Goal: Transaction & Acquisition: Subscribe to service/newsletter

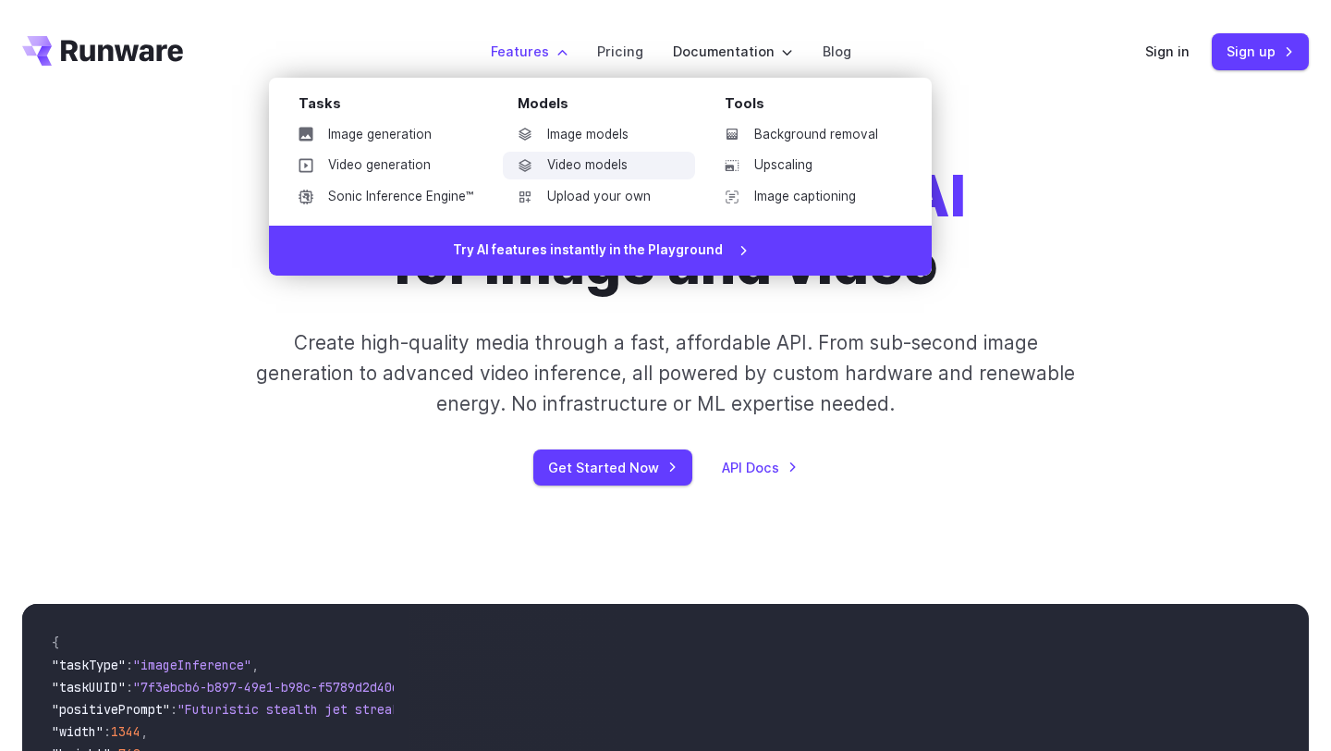
click at [594, 161] on link "Video models" at bounding box center [599, 166] width 192 height 28
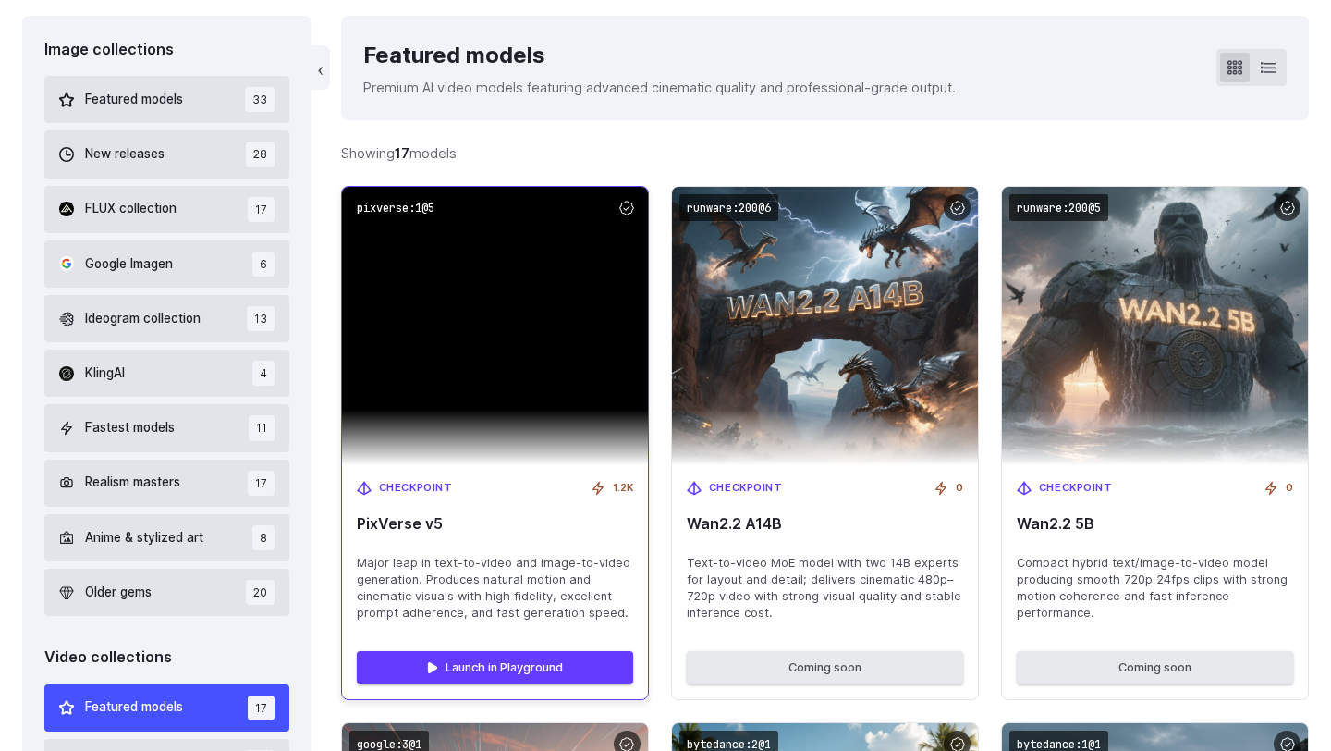
scroll to position [648, 0]
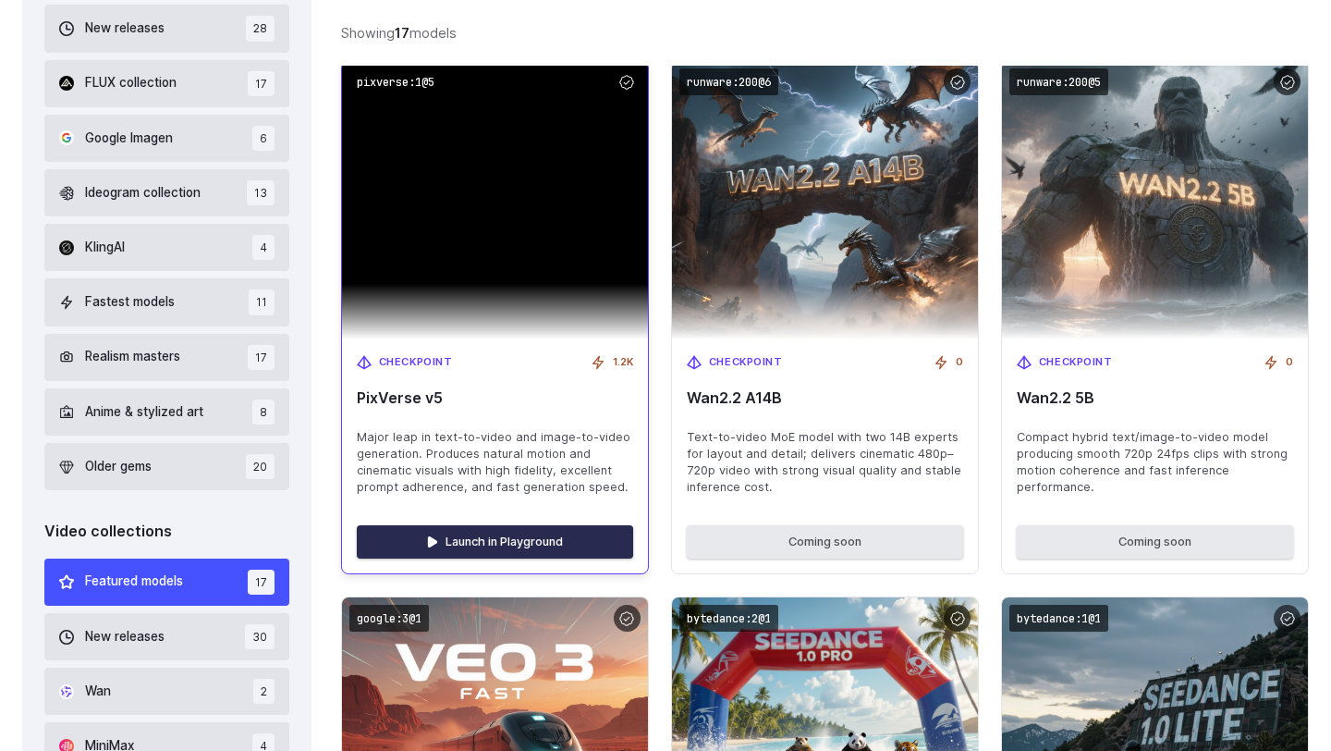
click at [505, 531] on link "Launch in Playground" at bounding box center [495, 541] width 276 height 33
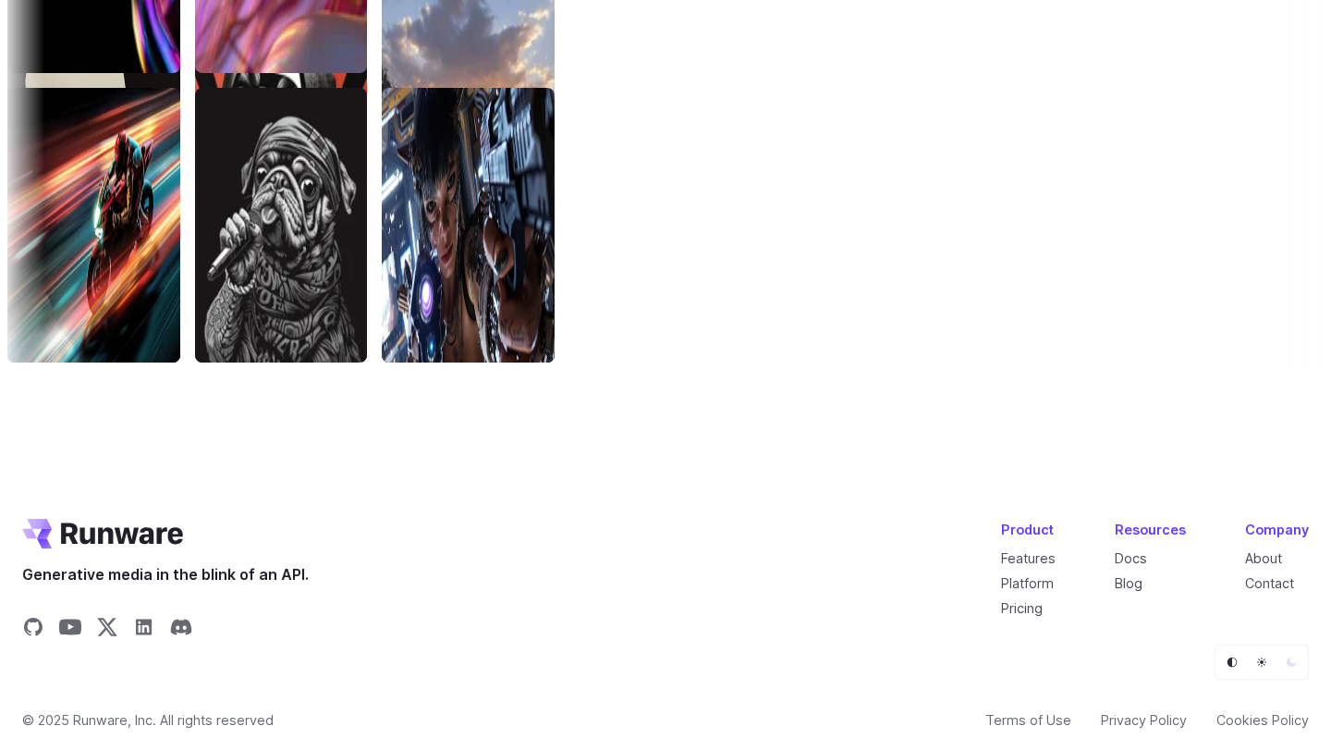
scroll to position [5897, 0]
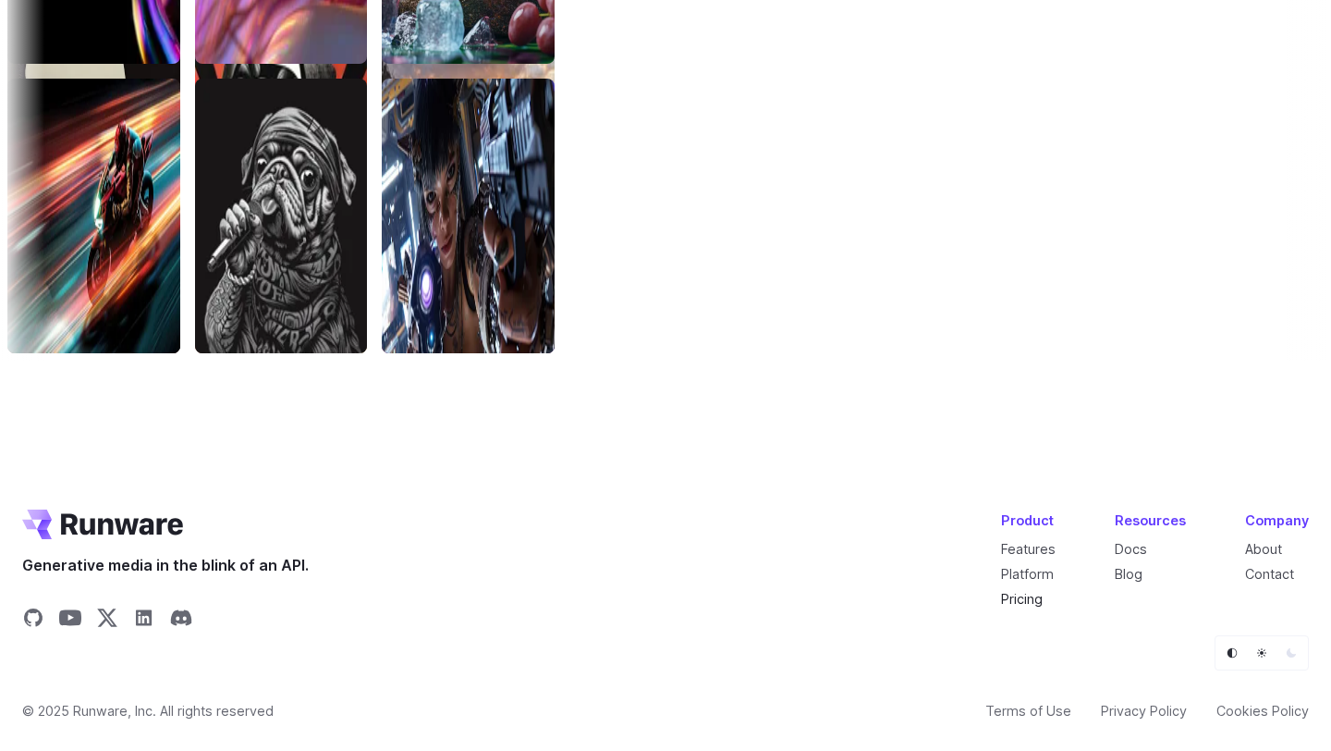
click at [1035, 601] on link "Pricing" at bounding box center [1022, 599] width 42 height 16
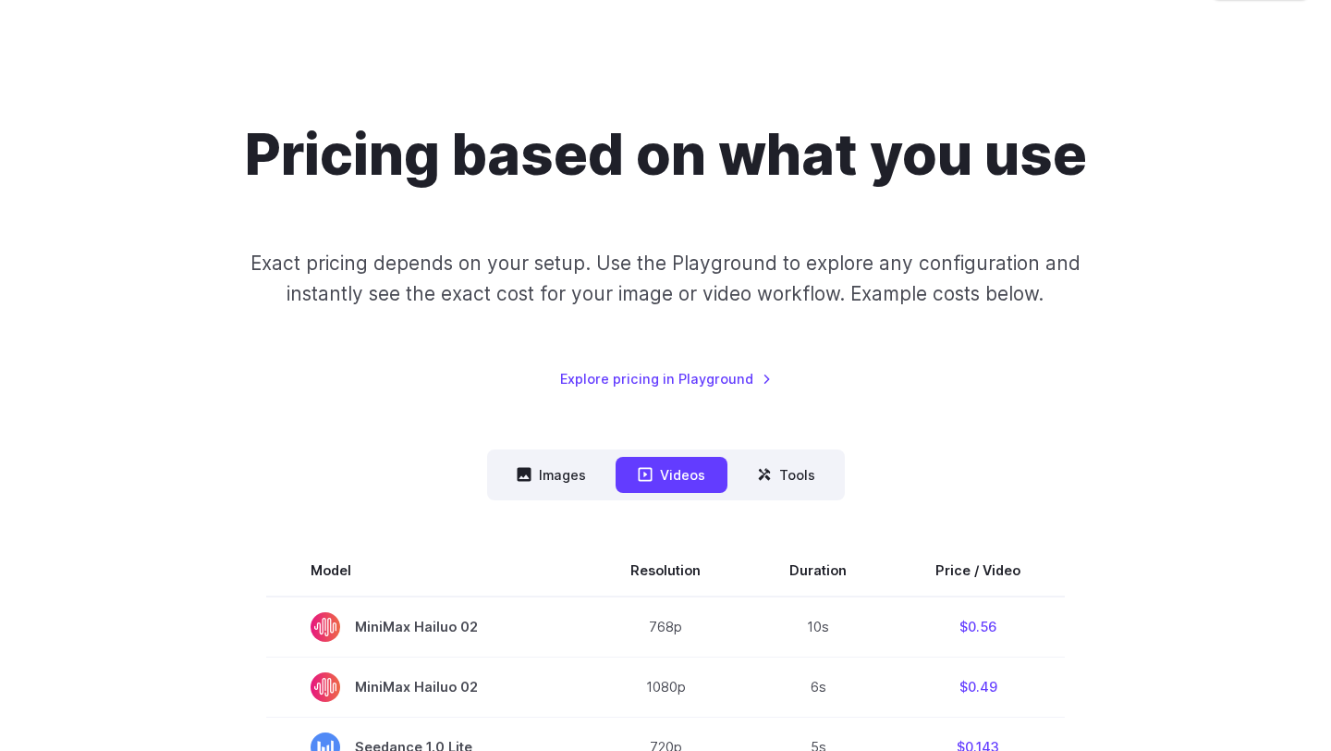
scroll to position [97, 0]
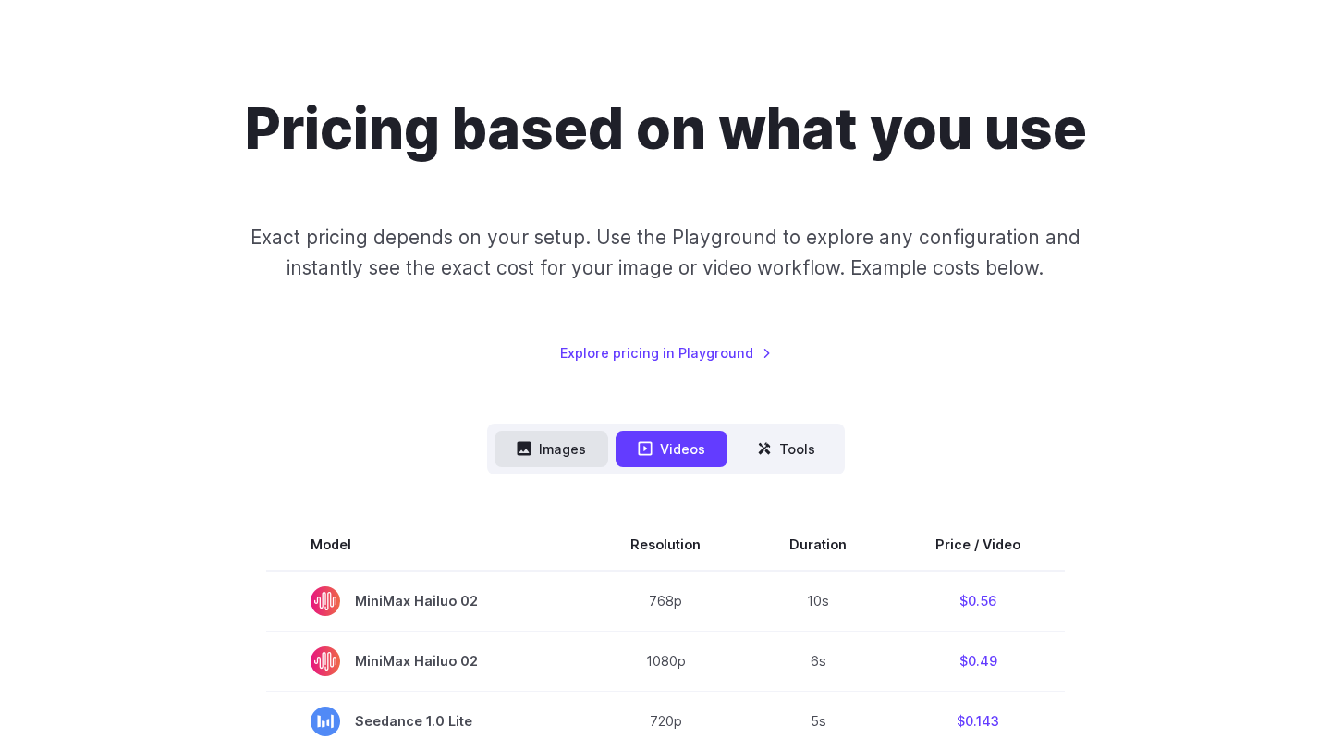
click at [554, 463] on button "Images" at bounding box center [552, 449] width 114 height 36
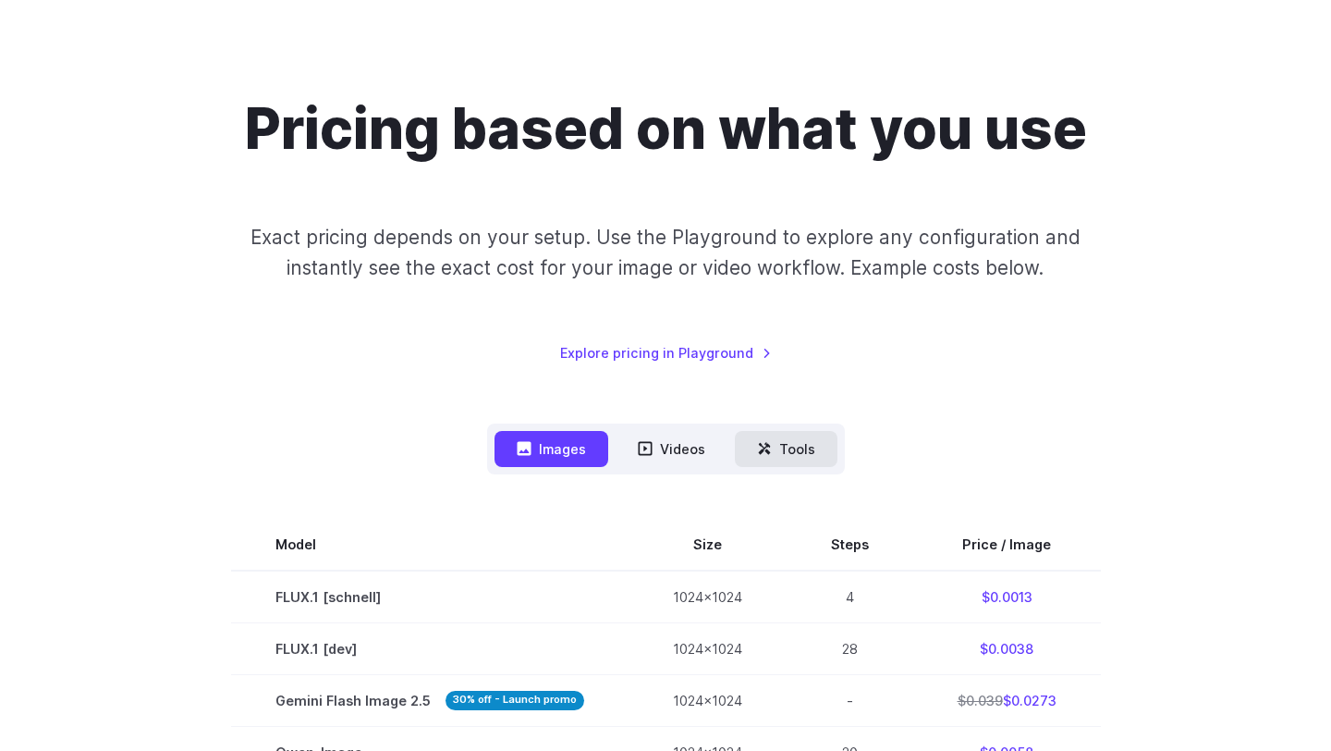
click at [813, 454] on button "Tools" at bounding box center [786, 449] width 103 height 36
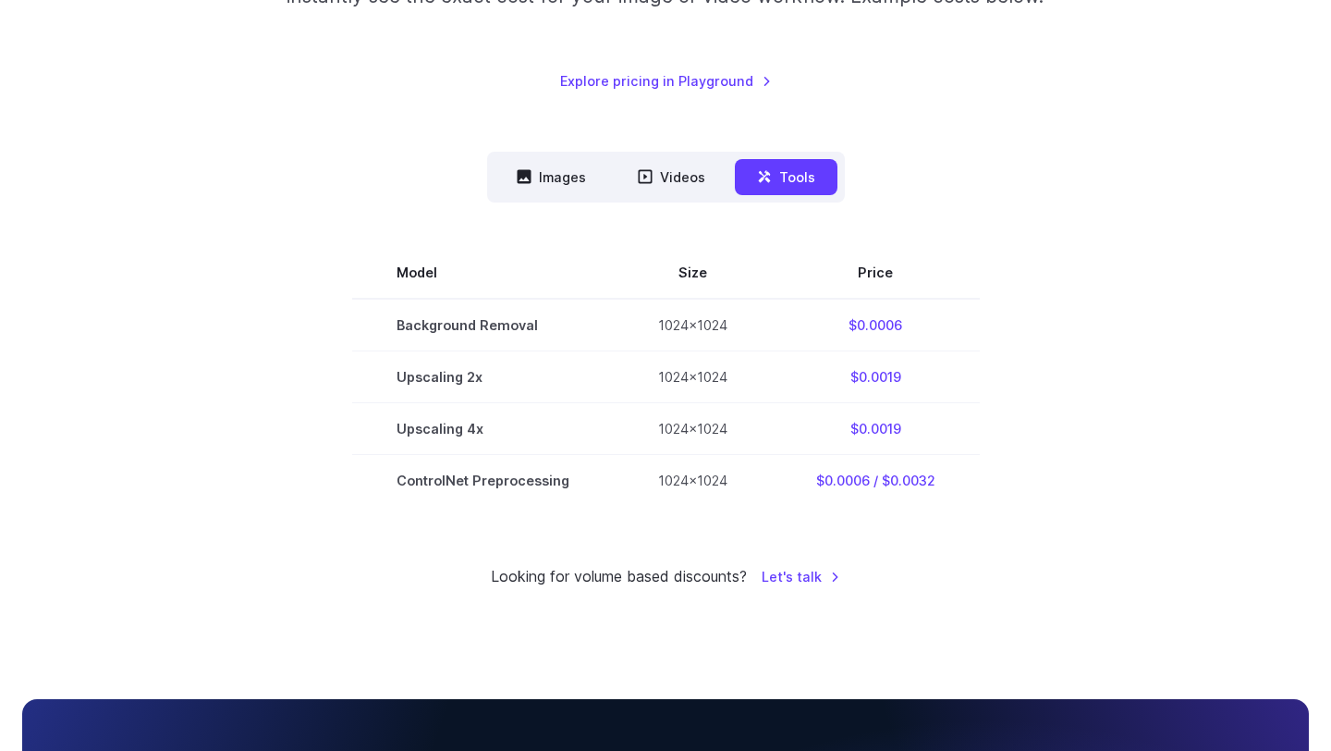
scroll to position [458, 0]
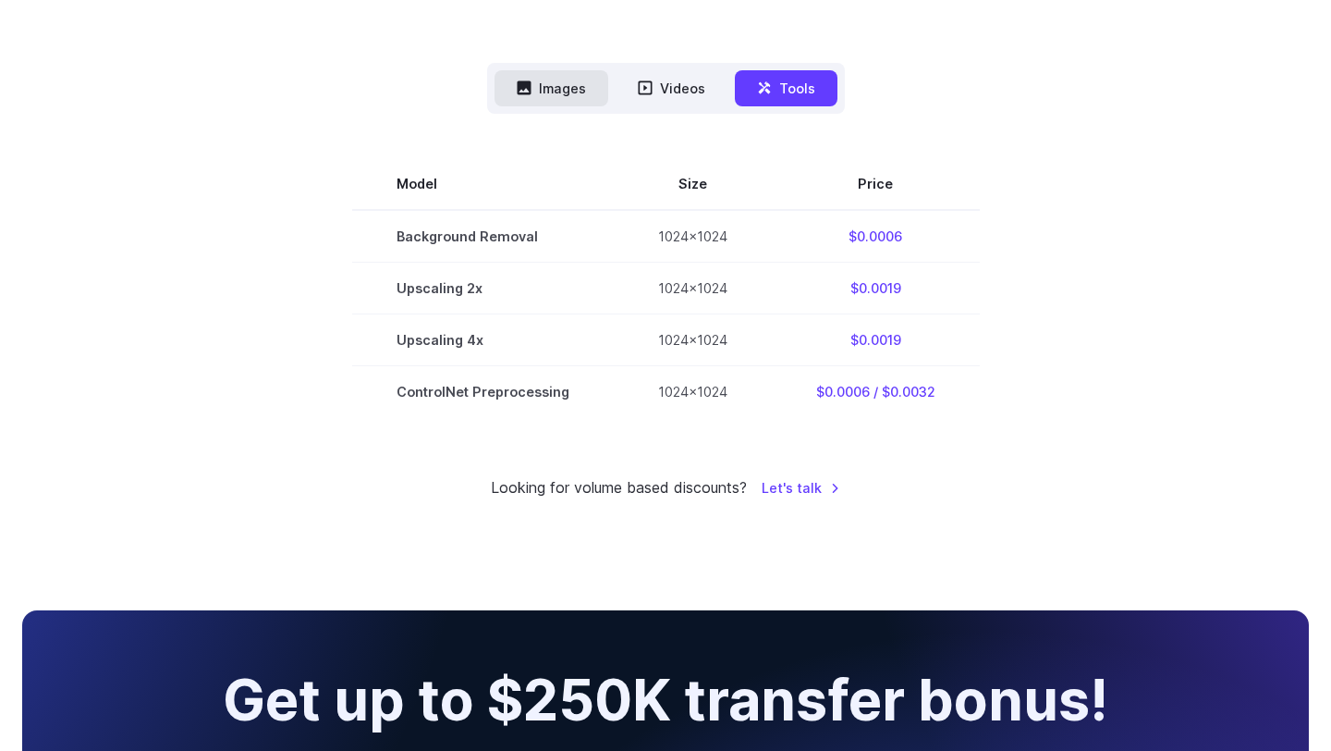
click at [542, 85] on button "Images" at bounding box center [552, 88] width 114 height 36
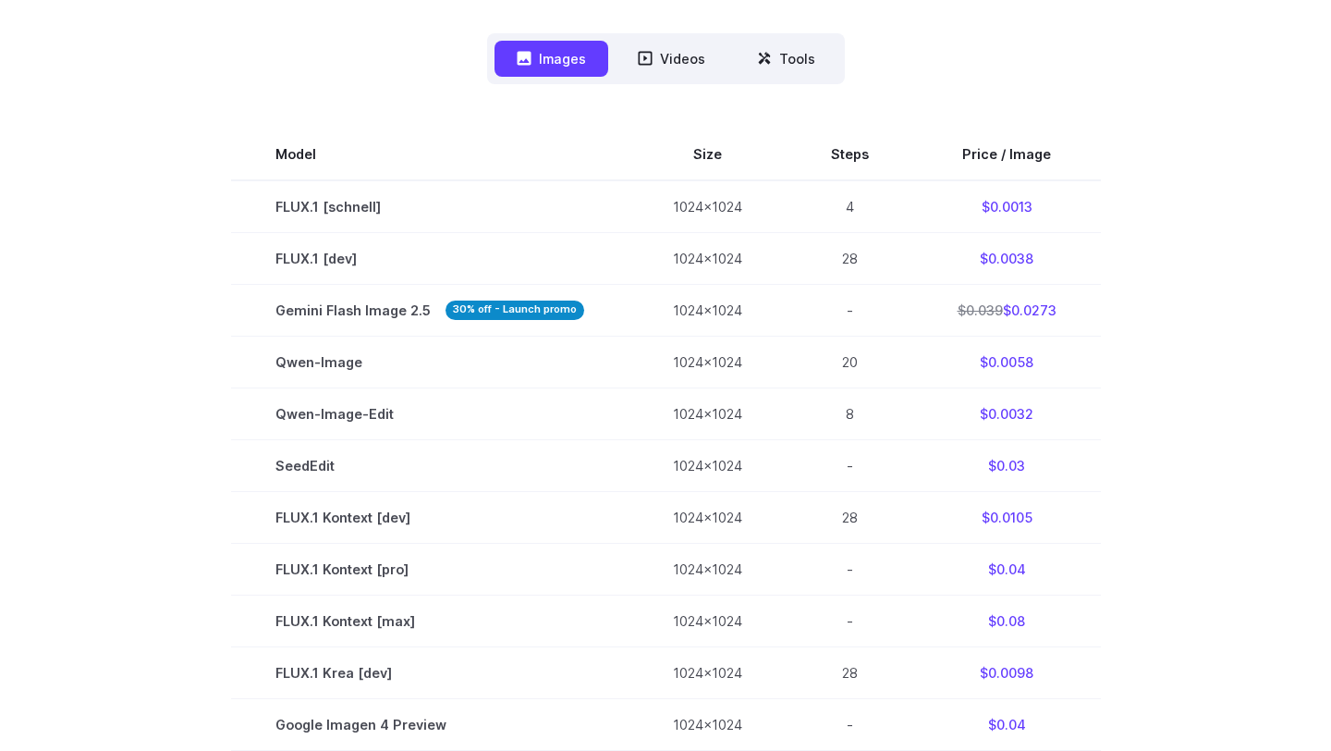
scroll to position [568, 0]
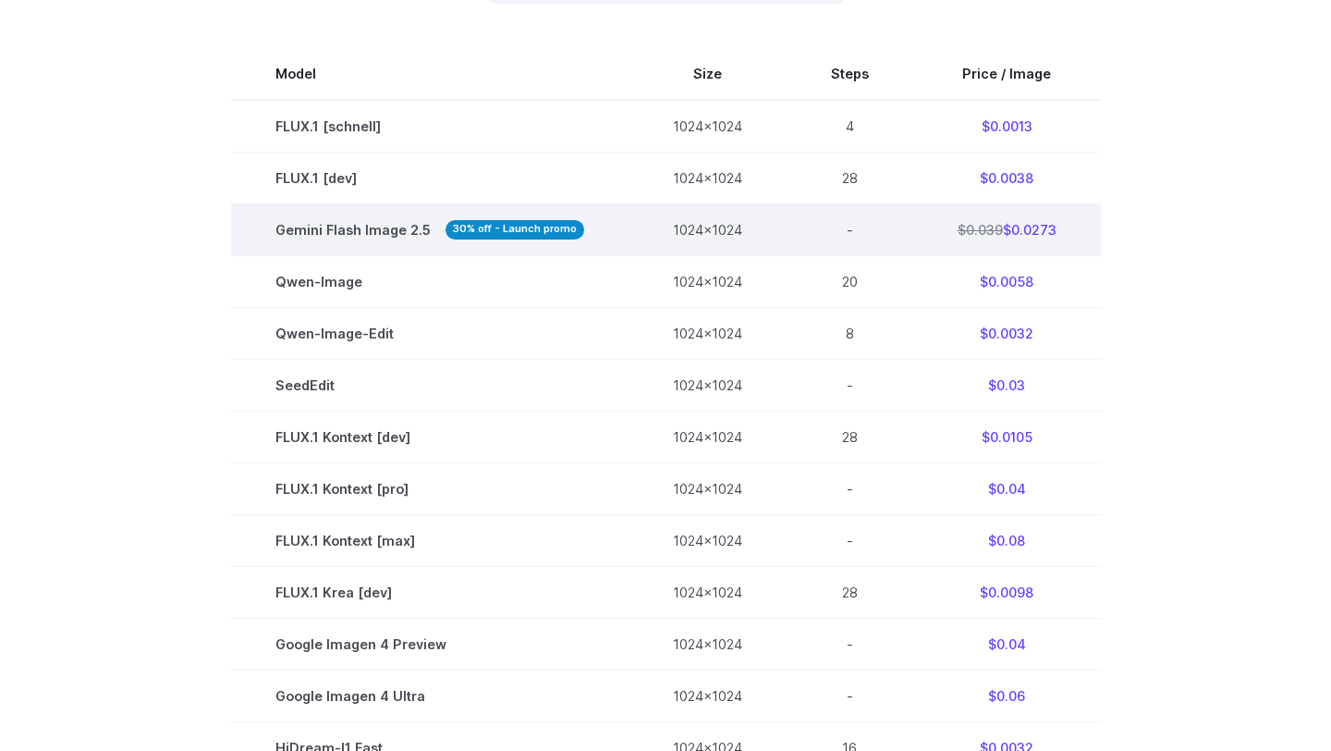
click at [1008, 216] on td "$0.039 $0.0273" at bounding box center [1007, 229] width 188 height 52
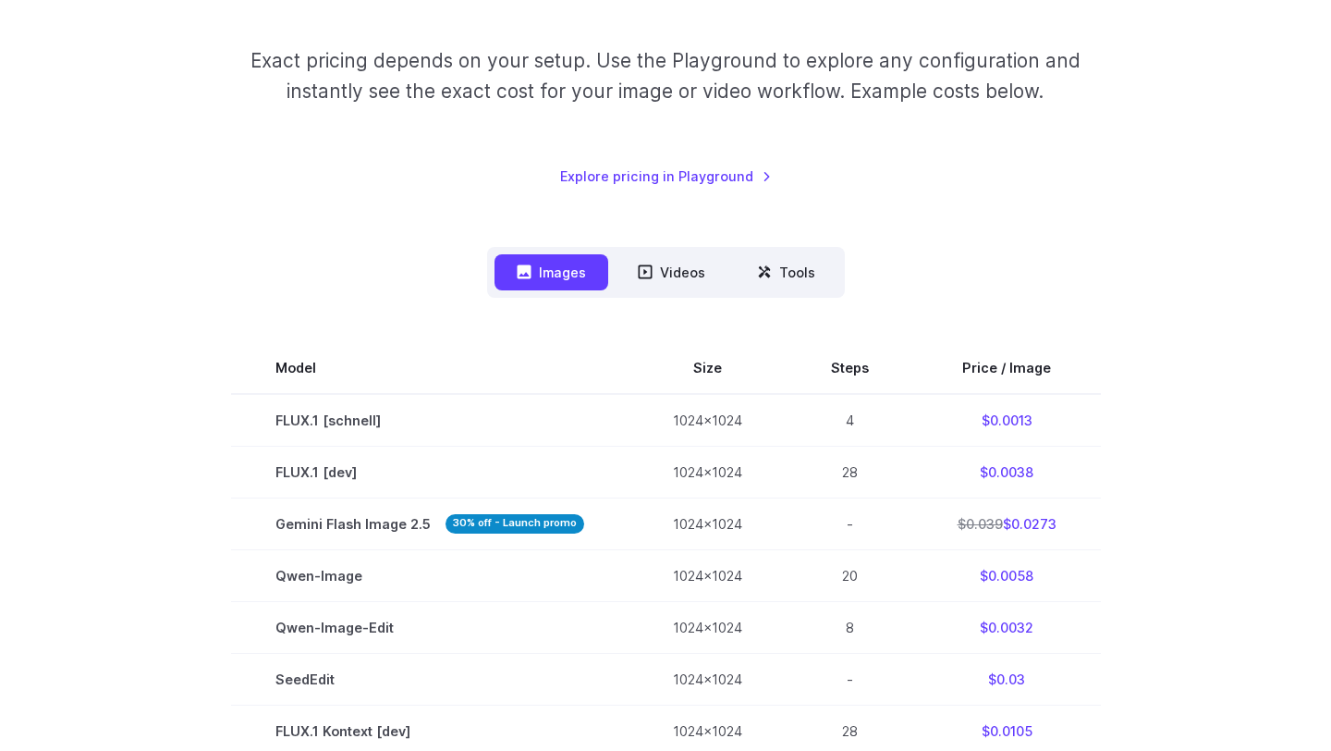
scroll to position [335, 0]
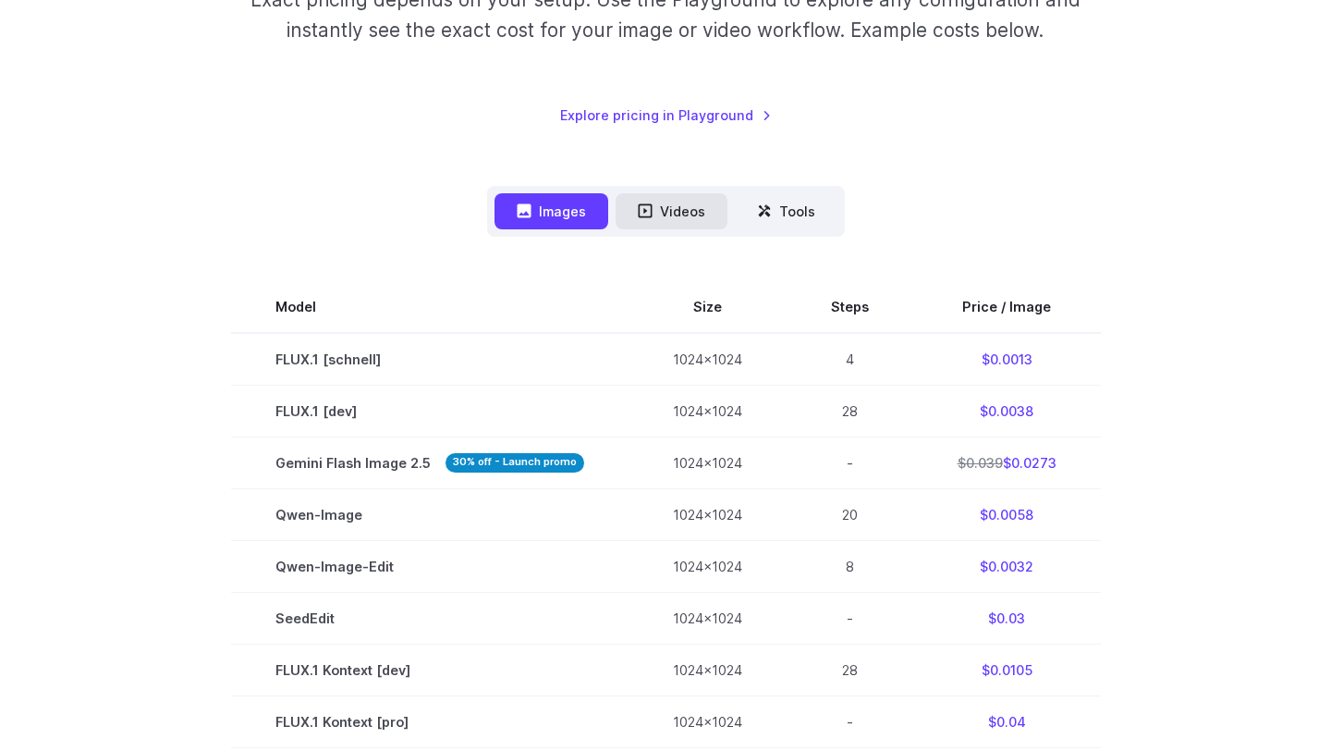
click at [707, 208] on button "Videos" at bounding box center [672, 211] width 112 height 36
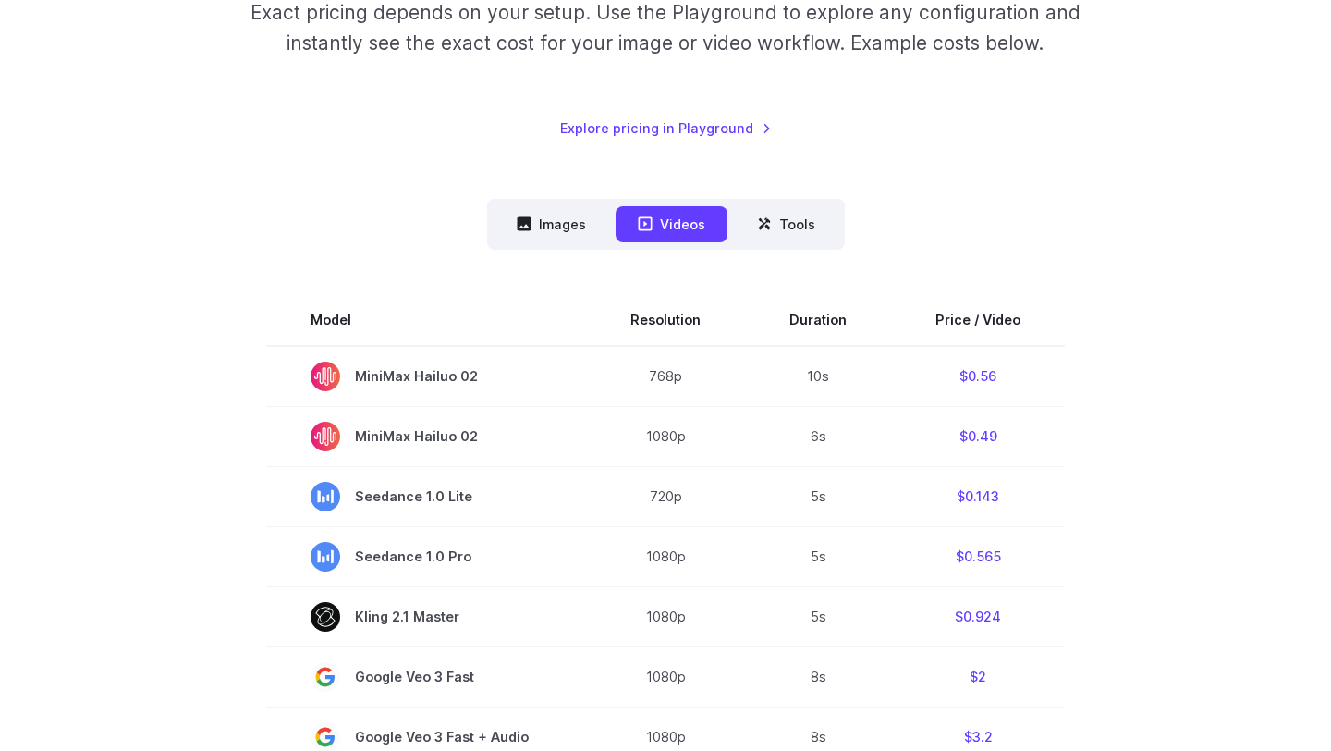
scroll to position [189, 0]
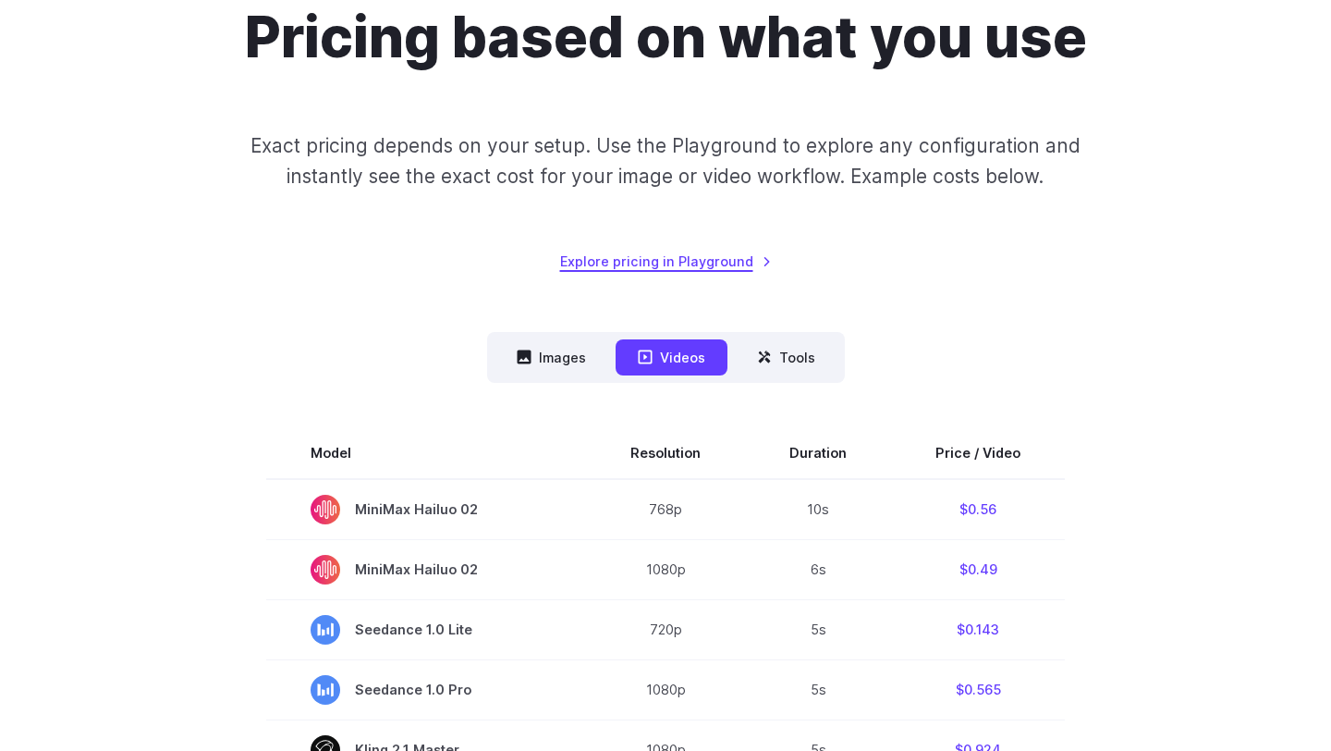
click at [706, 252] on link "Explore pricing in Playground" at bounding box center [666, 260] width 212 height 21
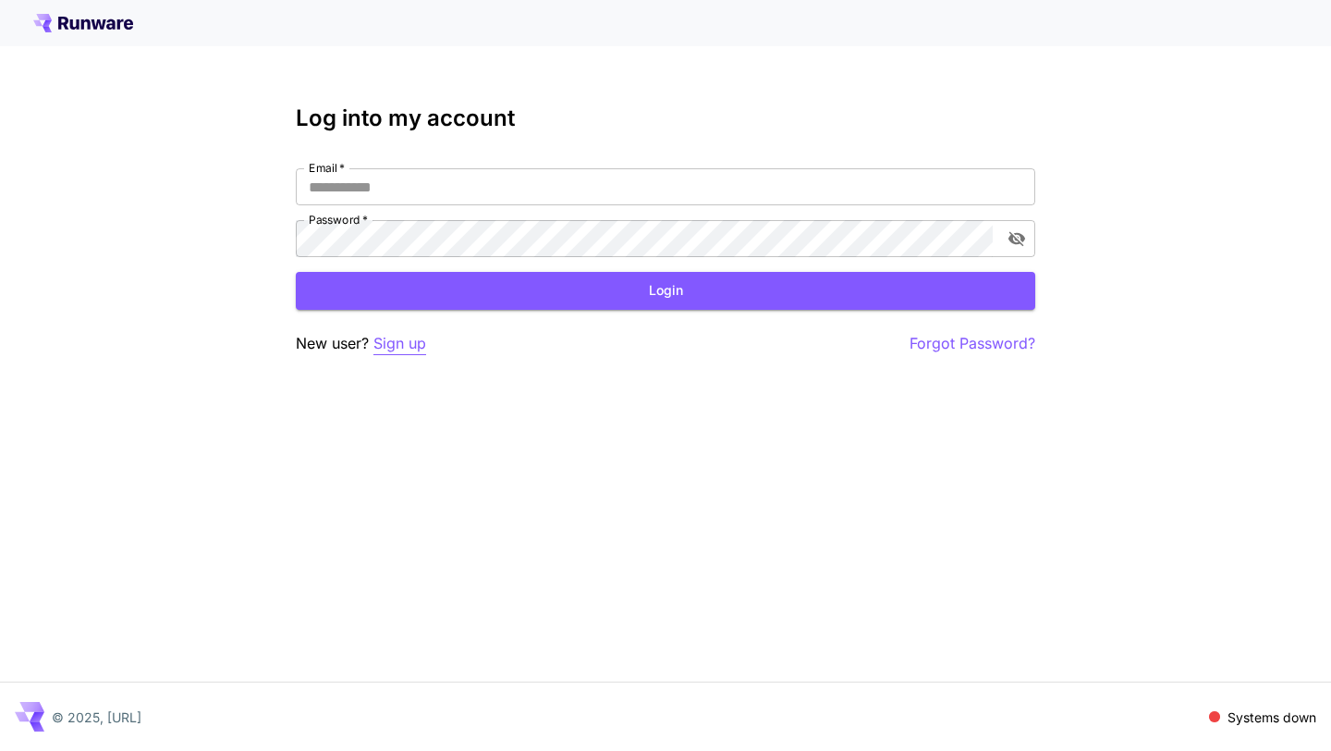
click at [403, 342] on p "Sign up" at bounding box center [399, 343] width 53 height 23
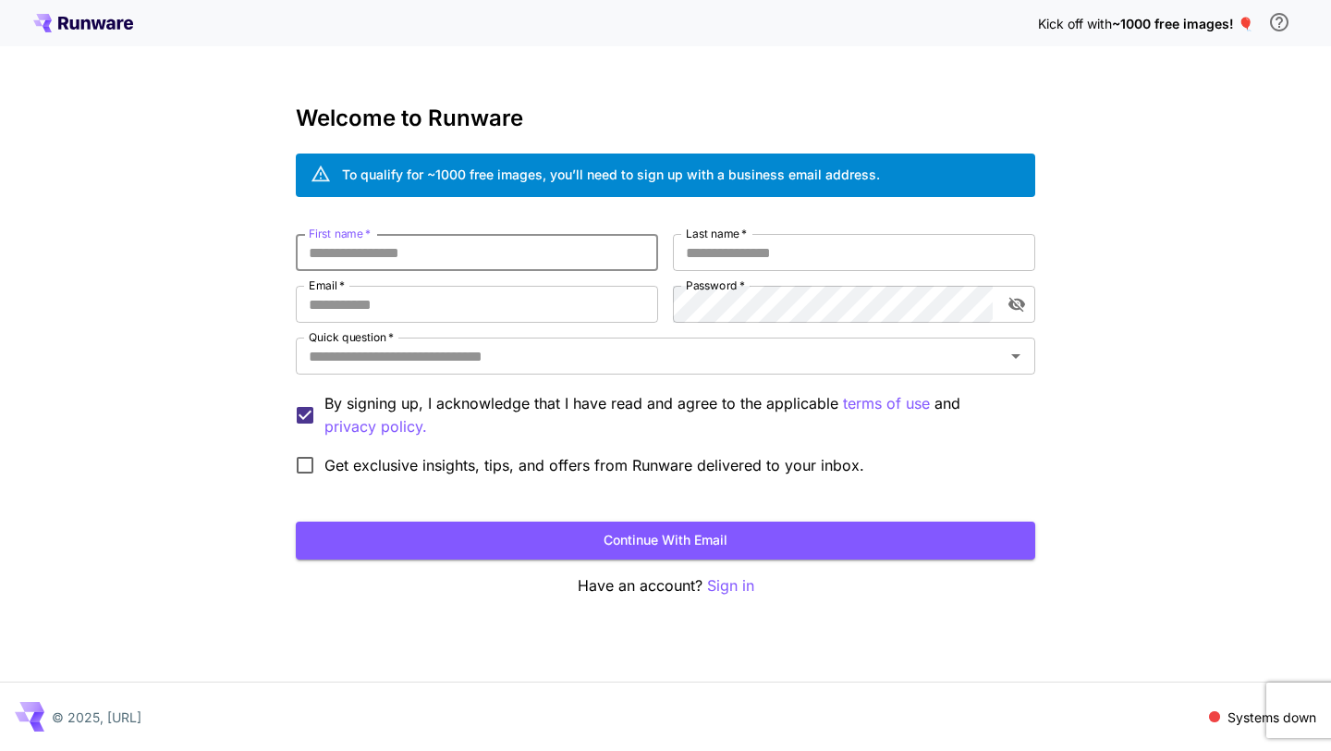
click at [419, 253] on input "First name   *" at bounding box center [477, 252] width 362 height 37
type input "*******"
type input "*"
type input "******"
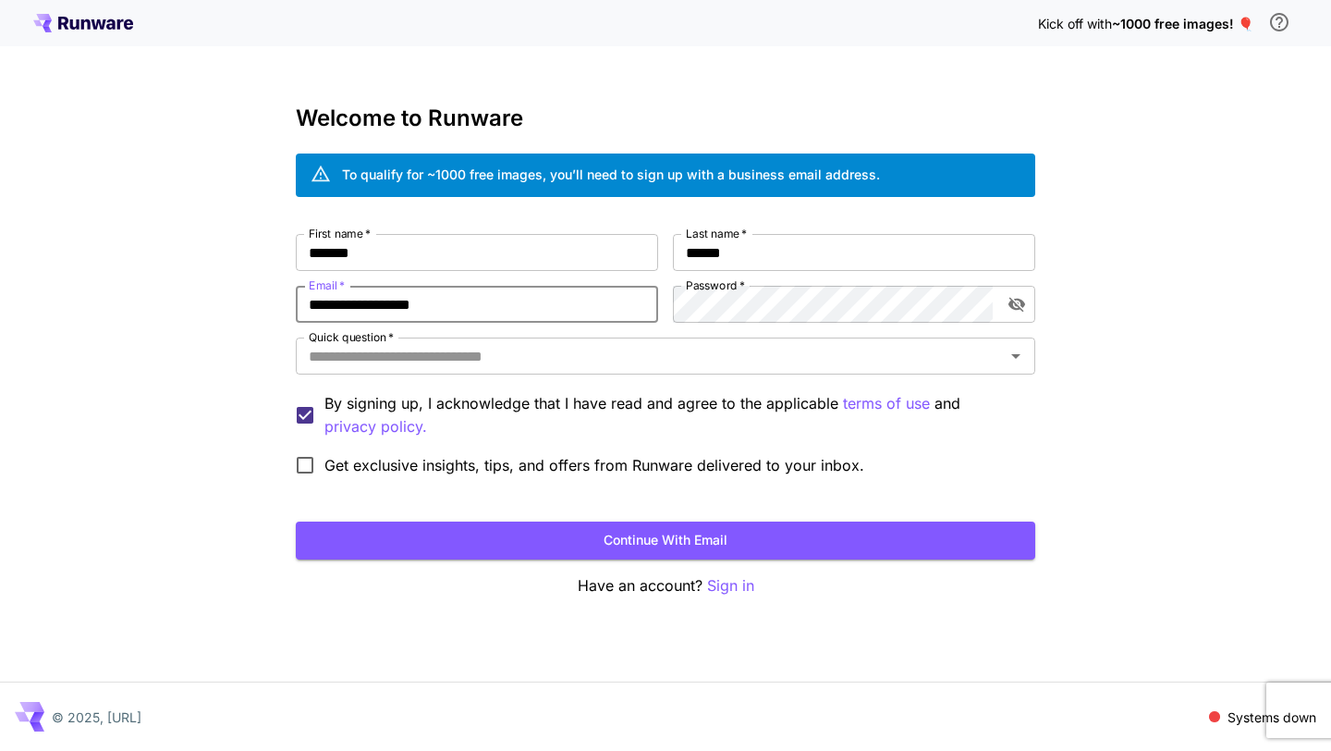
type input "**********"
click at [703, 358] on input "Quick question   *" at bounding box center [650, 356] width 698 height 26
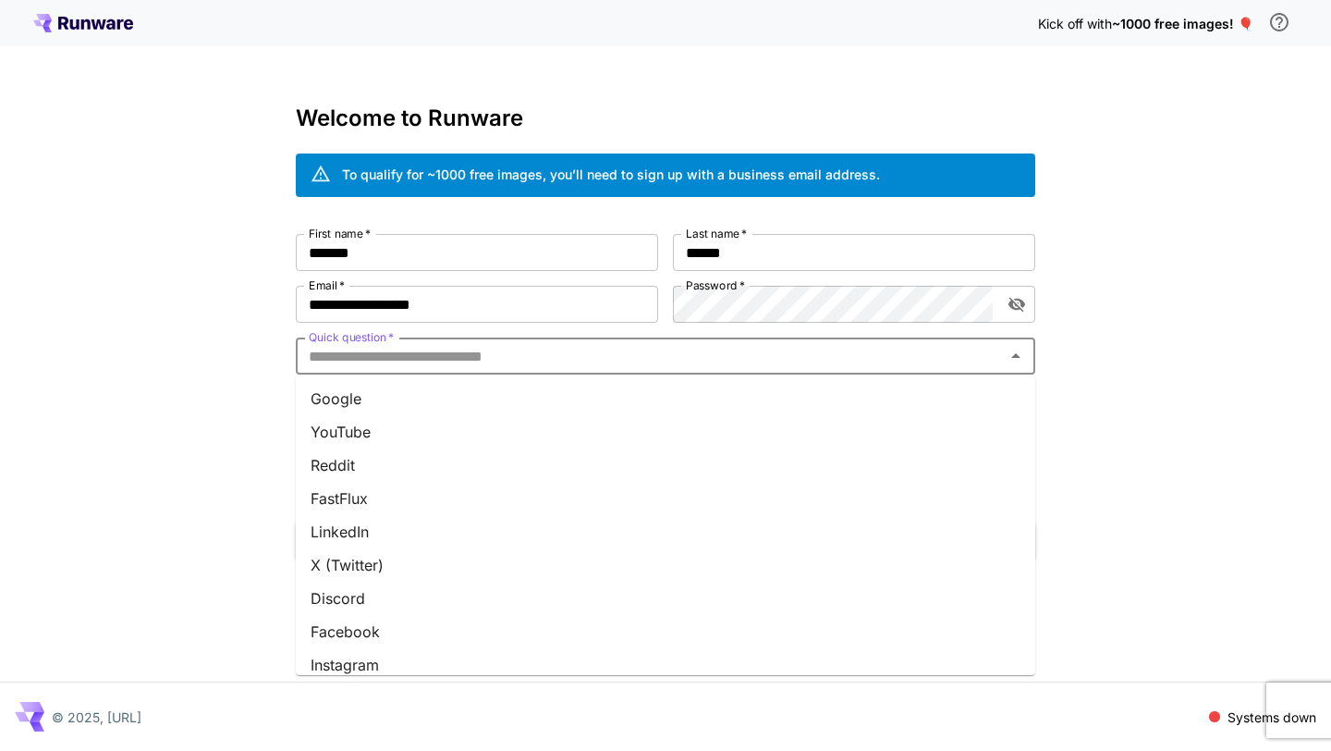
click at [544, 397] on li "Google" at bounding box center [665, 398] width 739 height 33
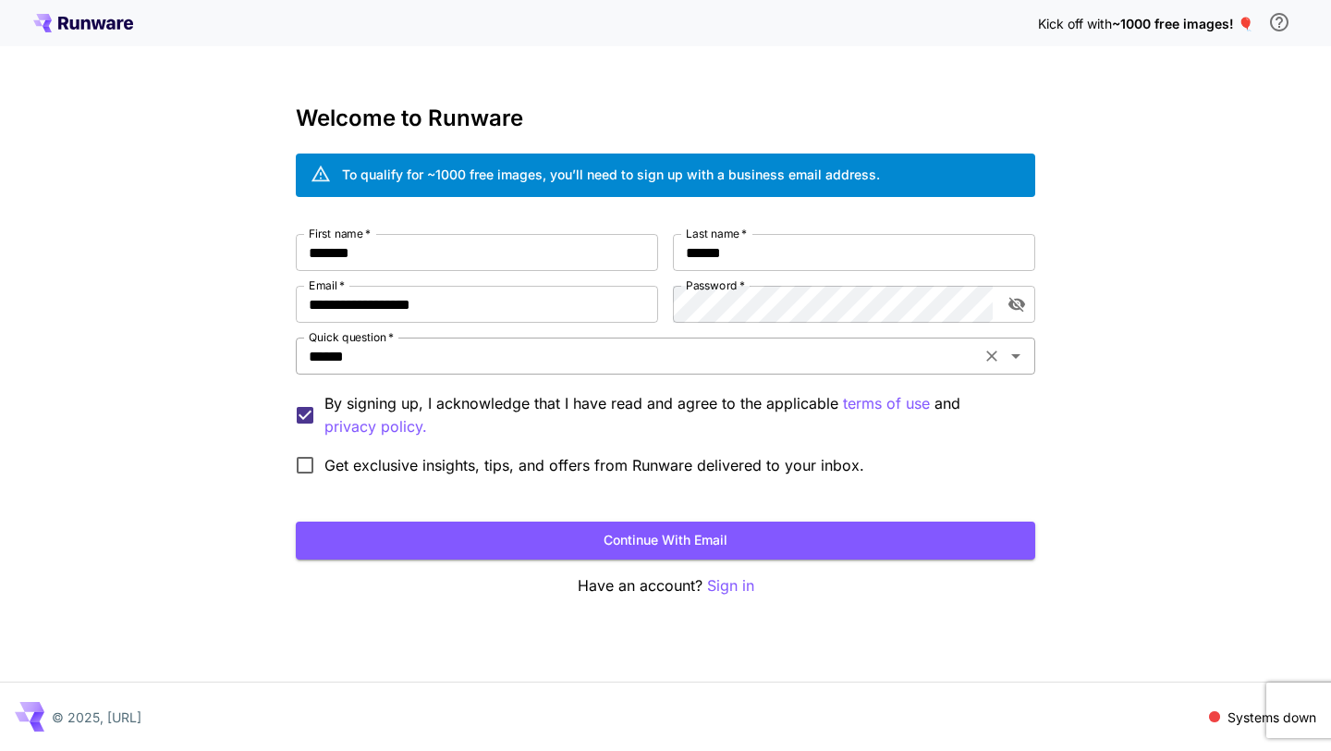
click at [435, 344] on input "******" at bounding box center [638, 356] width 674 height 26
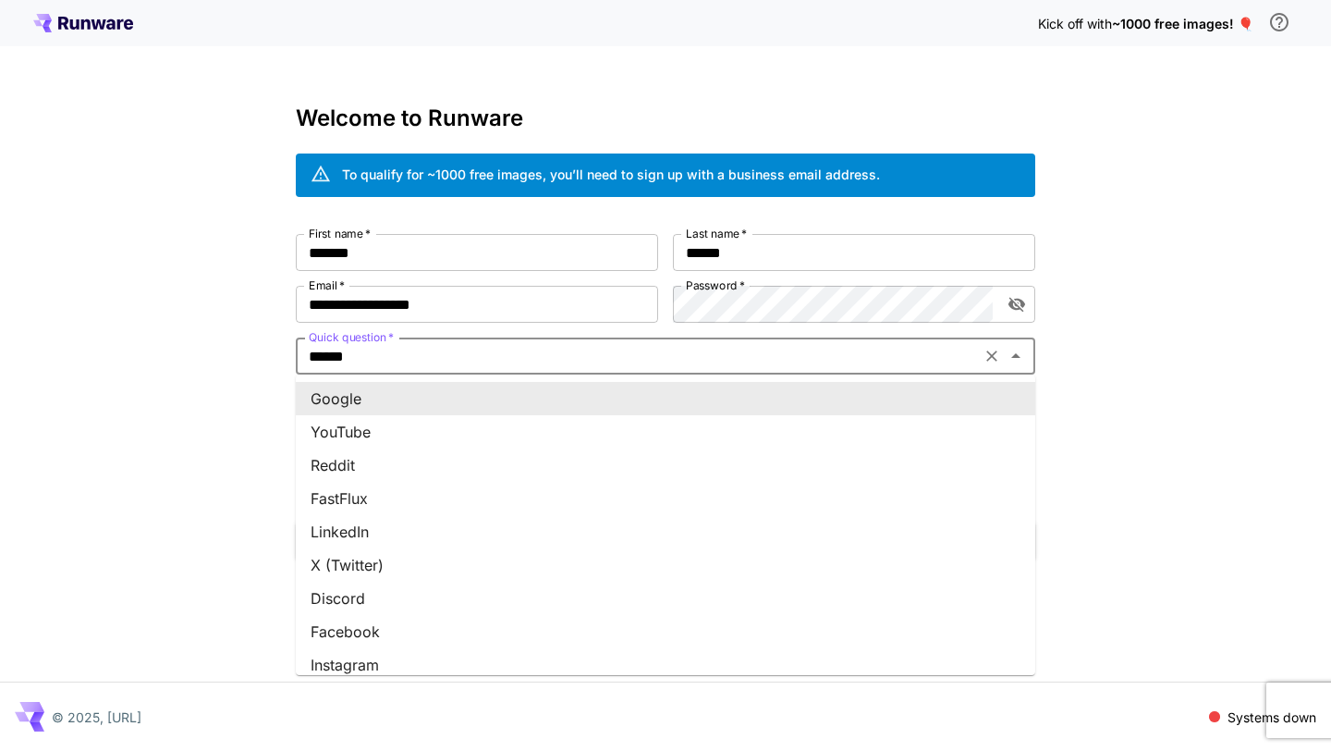
click at [355, 393] on li "Google" at bounding box center [665, 398] width 739 height 33
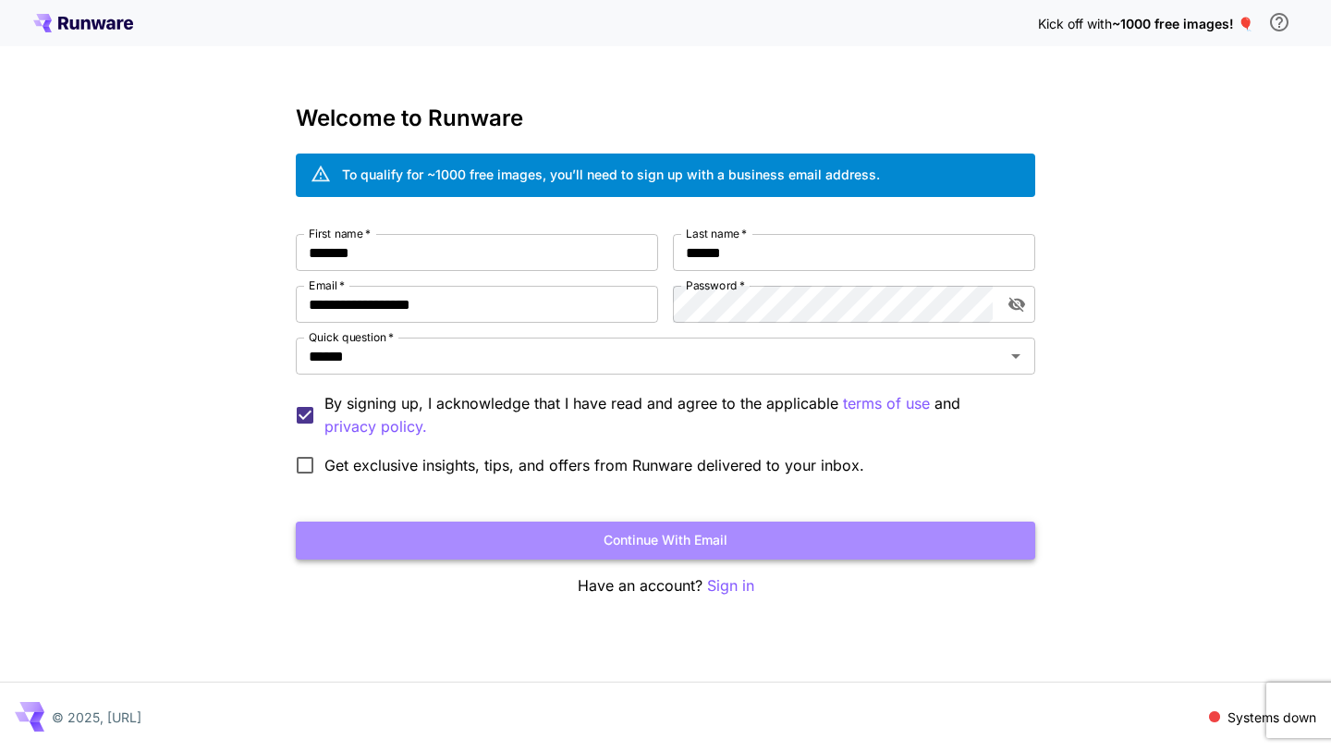
click at [470, 526] on button "Continue with email" at bounding box center [665, 540] width 739 height 38
